Goal: Information Seeking & Learning: Learn about a topic

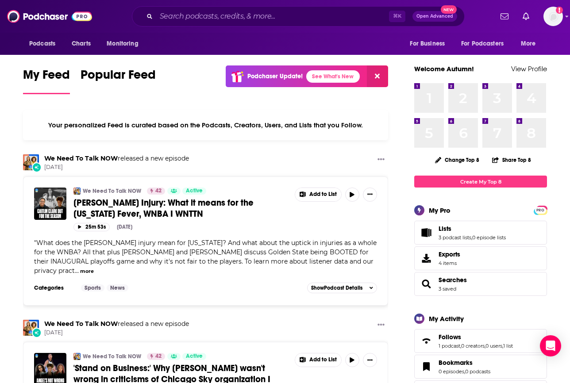
click at [182, 27] on div "Podcasts Charts Monitoring ⌘ K Open Advanced New For Business For Podcasters Mo…" at bounding box center [285, 16] width 570 height 33
click at [192, 19] on input "Search podcasts, credits, & more..." at bounding box center [272, 16] width 233 height 14
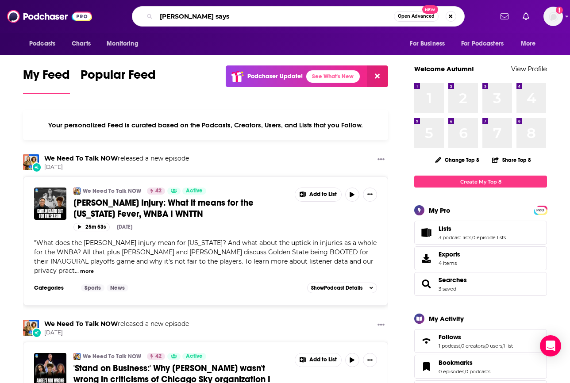
type input "[PERSON_NAME] says"
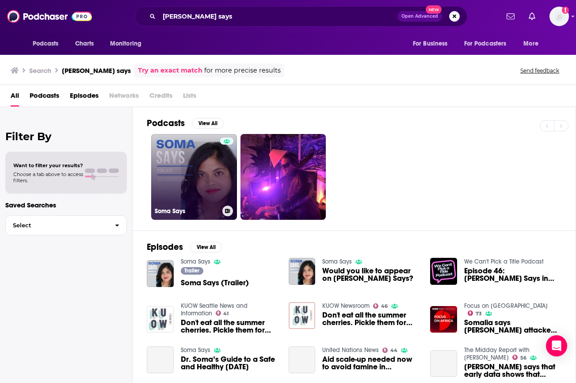
click at [202, 169] on link "Soma Says" at bounding box center [194, 177] width 86 height 86
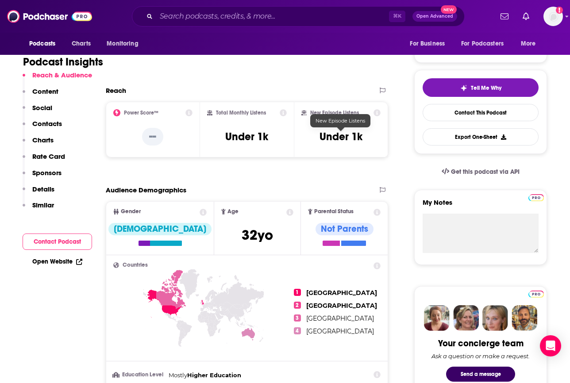
scroll to position [179, 0]
